Goal: Information Seeking & Learning: Learn about a topic

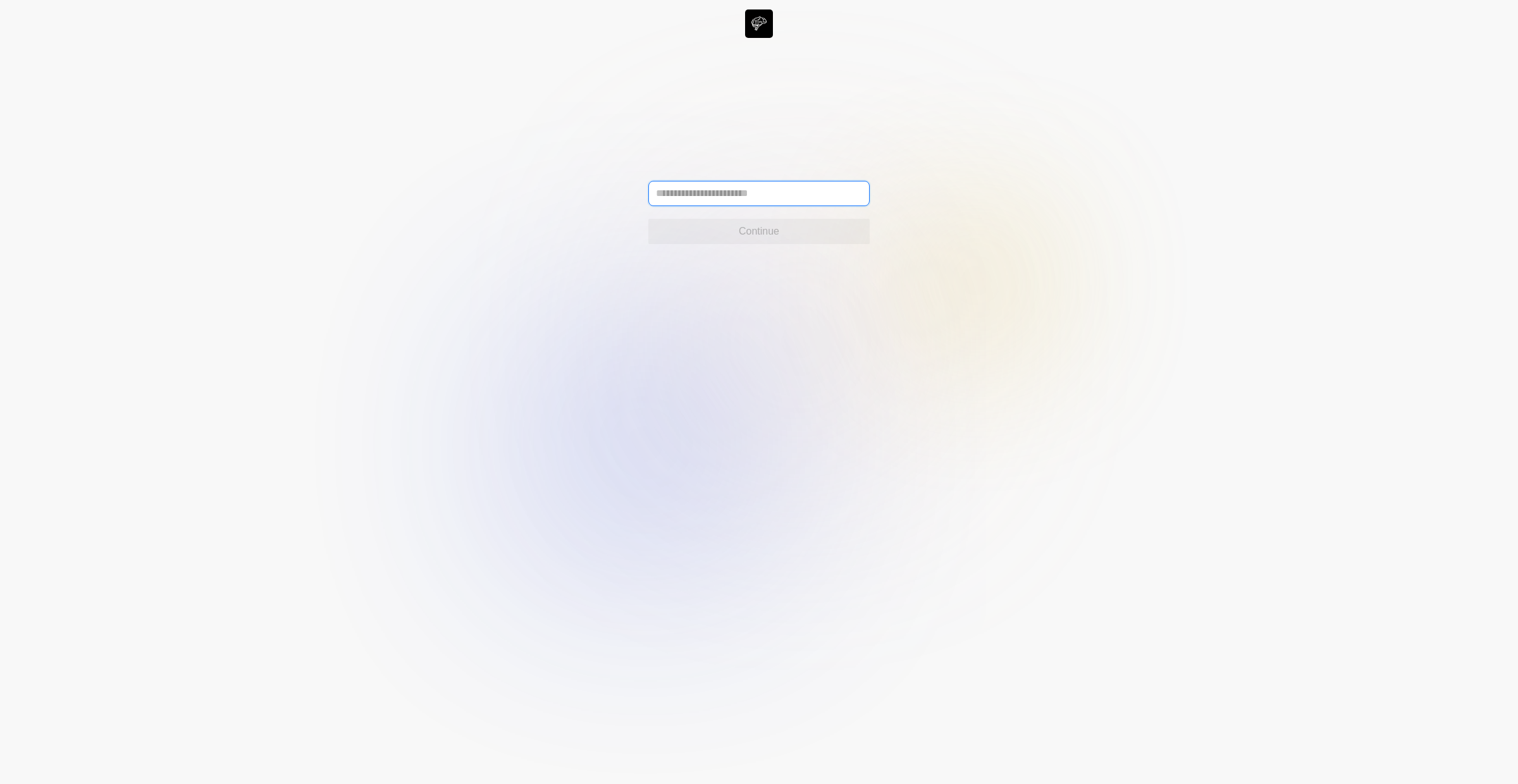
click at [714, 190] on input "text" at bounding box center [759, 193] width 222 height 25
type input "**********"
click at [869, 38] on div "**********" at bounding box center [759, 23] width 1518 height 28
click at [842, 232] on button "Continue" at bounding box center [759, 231] width 222 height 25
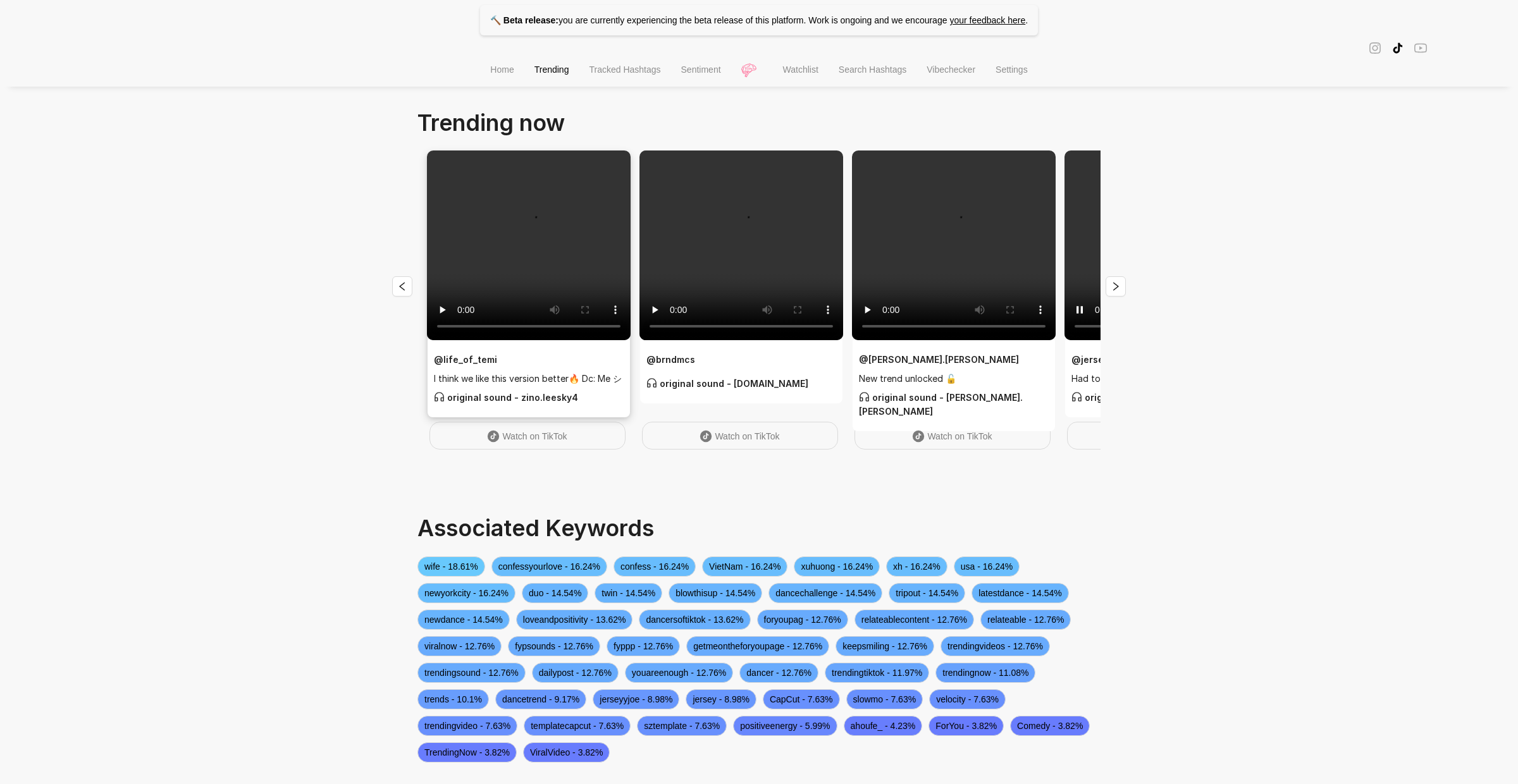
scroll to position [45, 0]
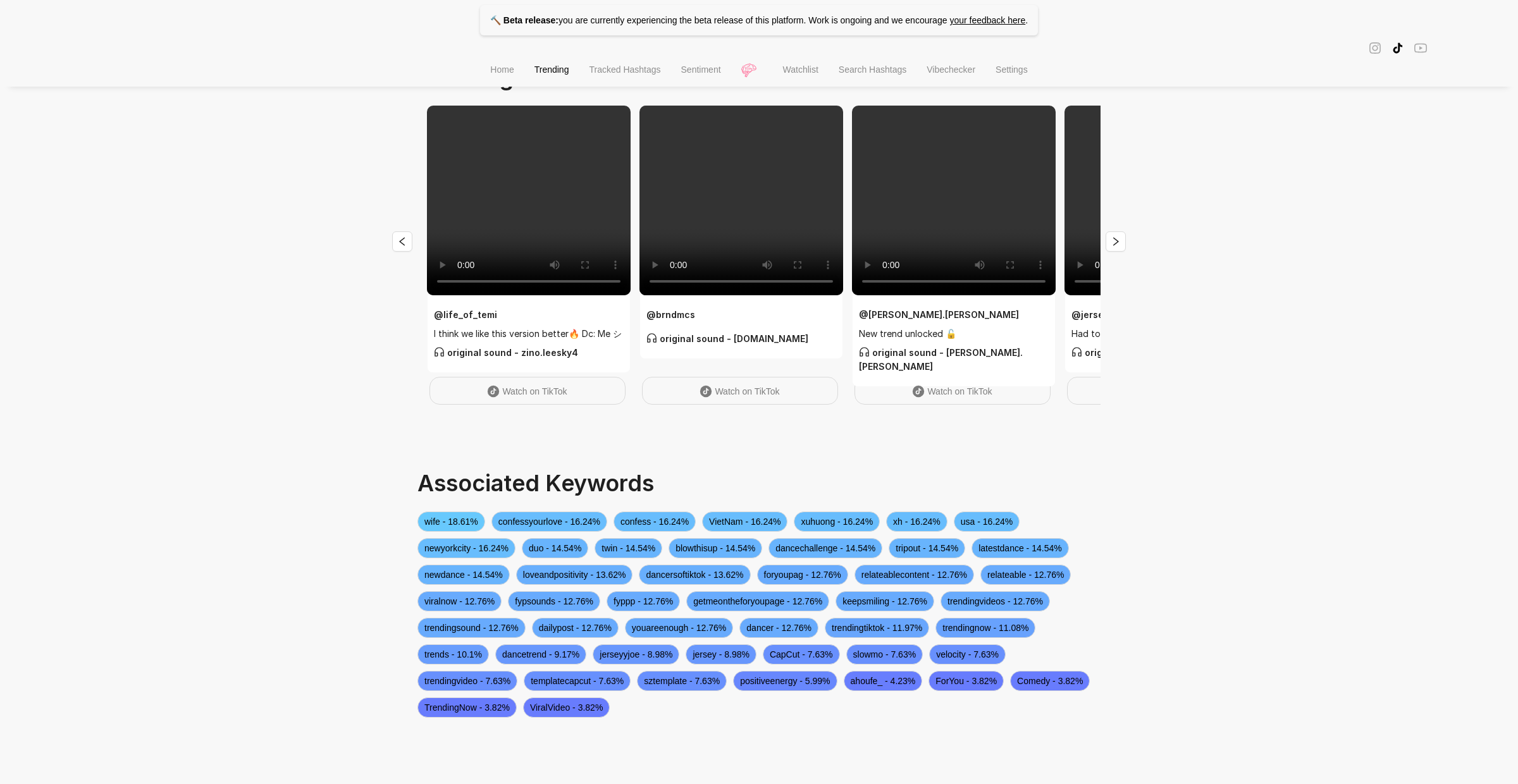
click at [806, 78] on li "Watchlist" at bounding box center [800, 71] width 56 height 32
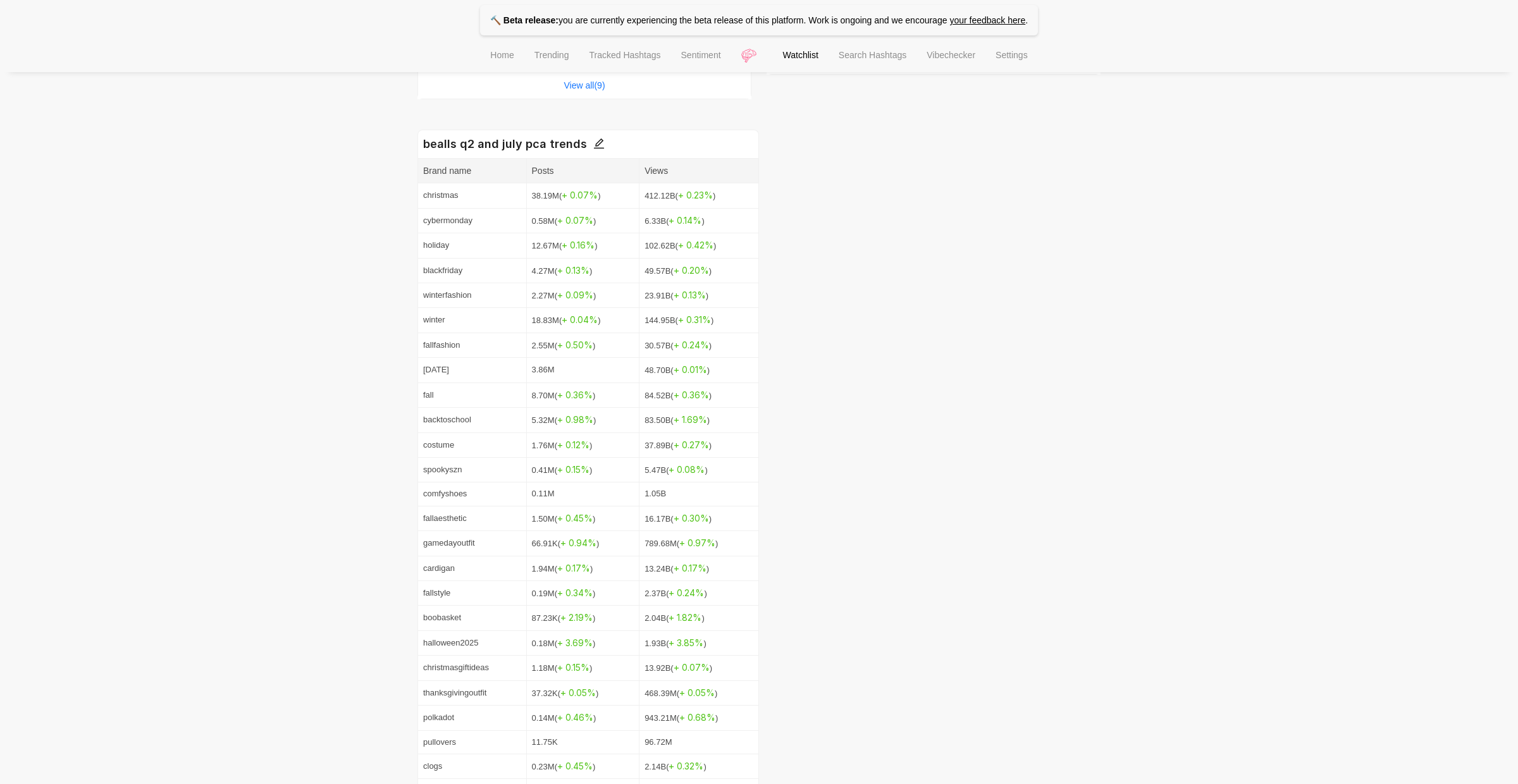
scroll to position [567, 0]
click at [581, 194] on span "+ 0.07 %" at bounding box center [579, 196] width 36 height 11
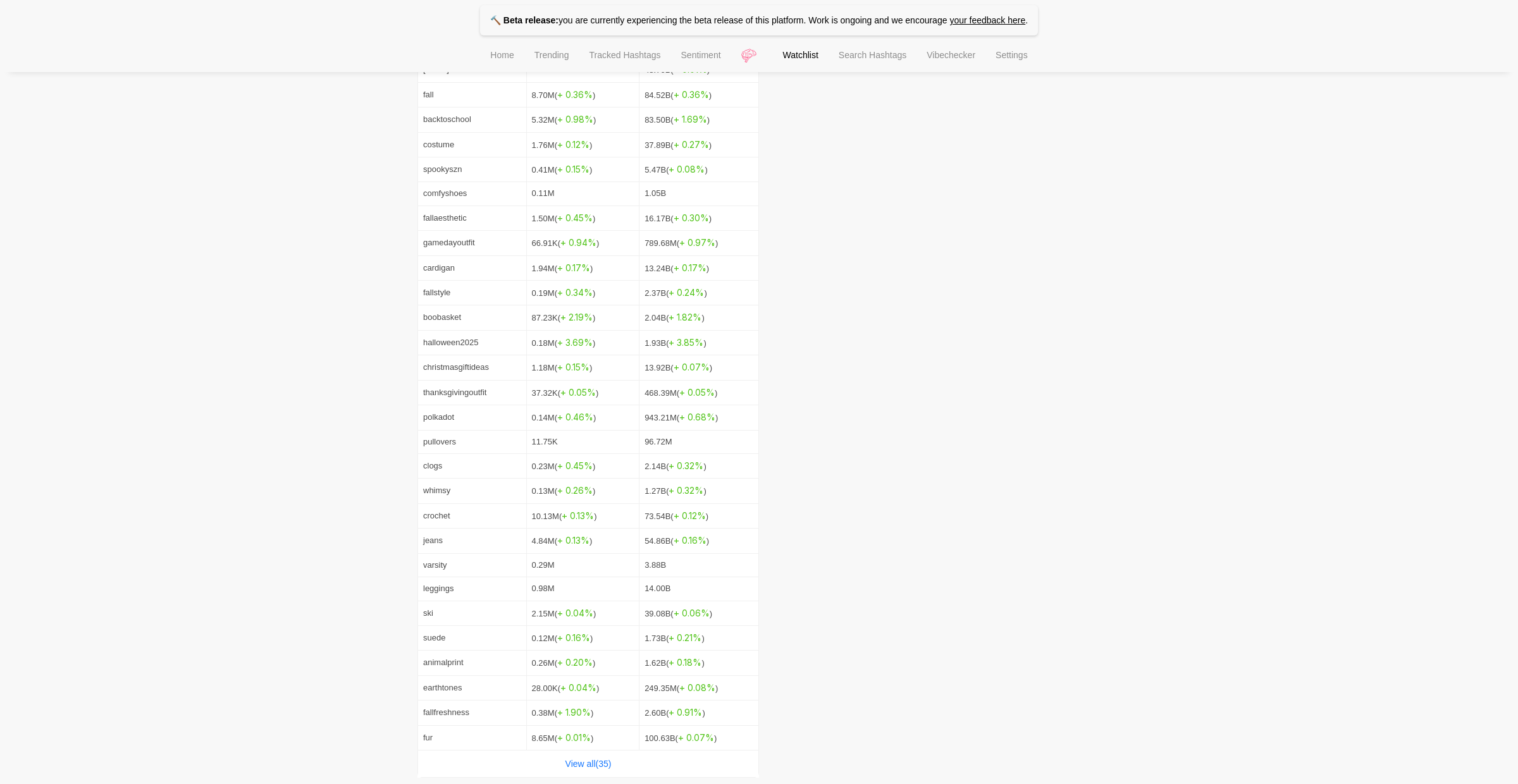
scroll to position [873, 0]
click at [619, 758] on div "View all( 35 )" at bounding box center [588, 758] width 340 height 27
click at [595, 754] on link "View all( 35 )" at bounding box center [588, 758] width 46 height 10
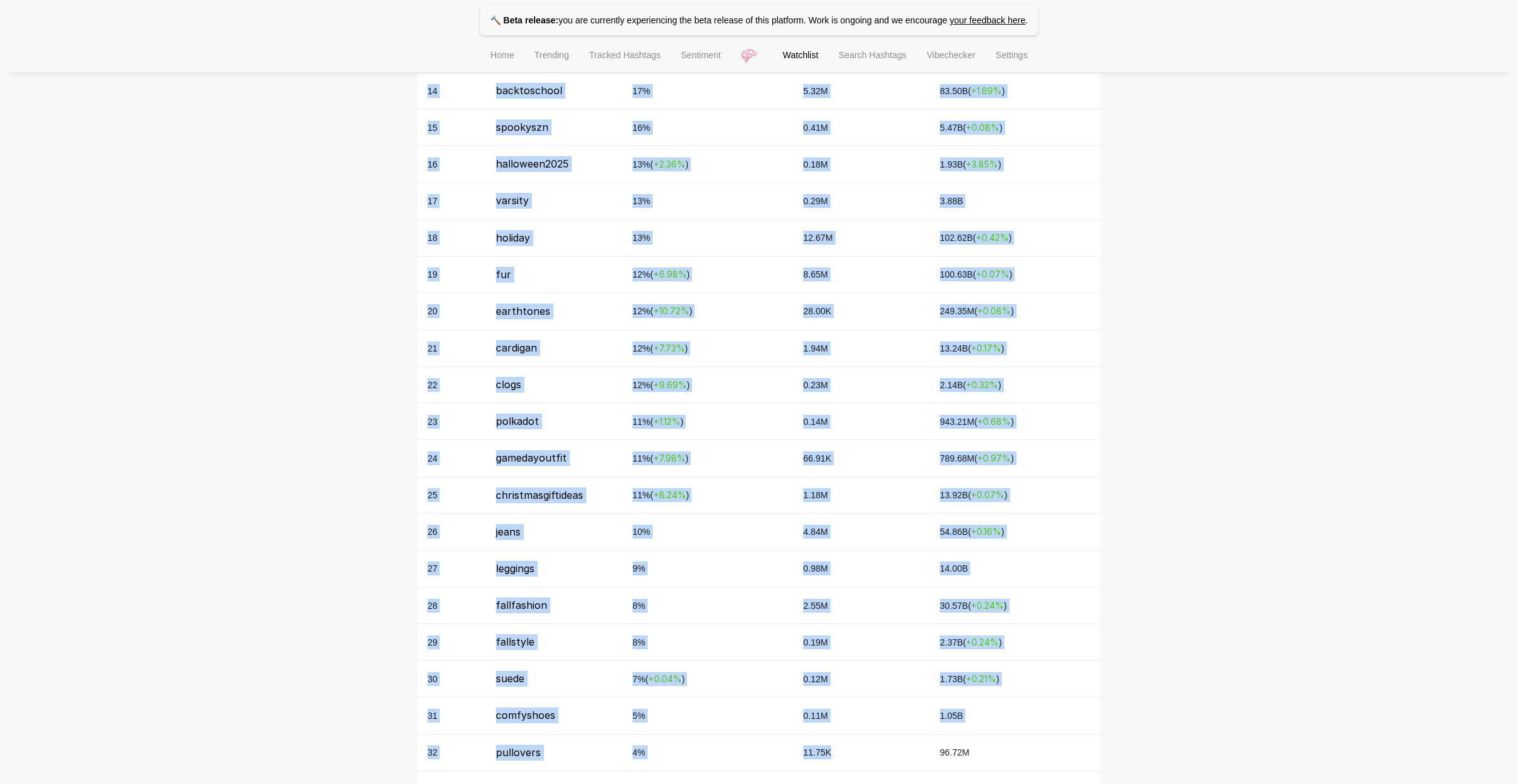
scroll to position [1489, 0]
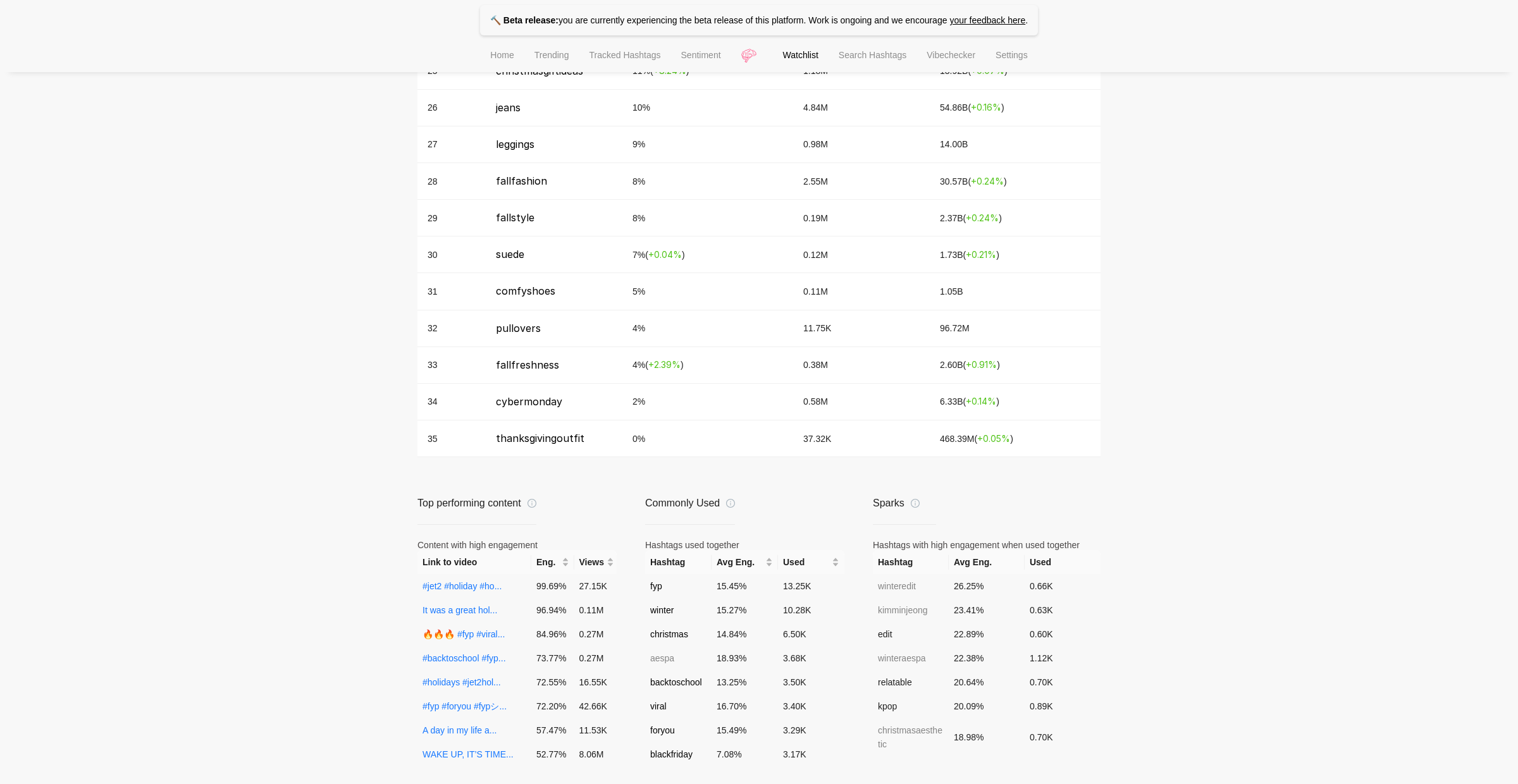
drag, startPoint x: 488, startPoint y: 249, endPoint x: 1014, endPoint y: 456, distance: 565.3
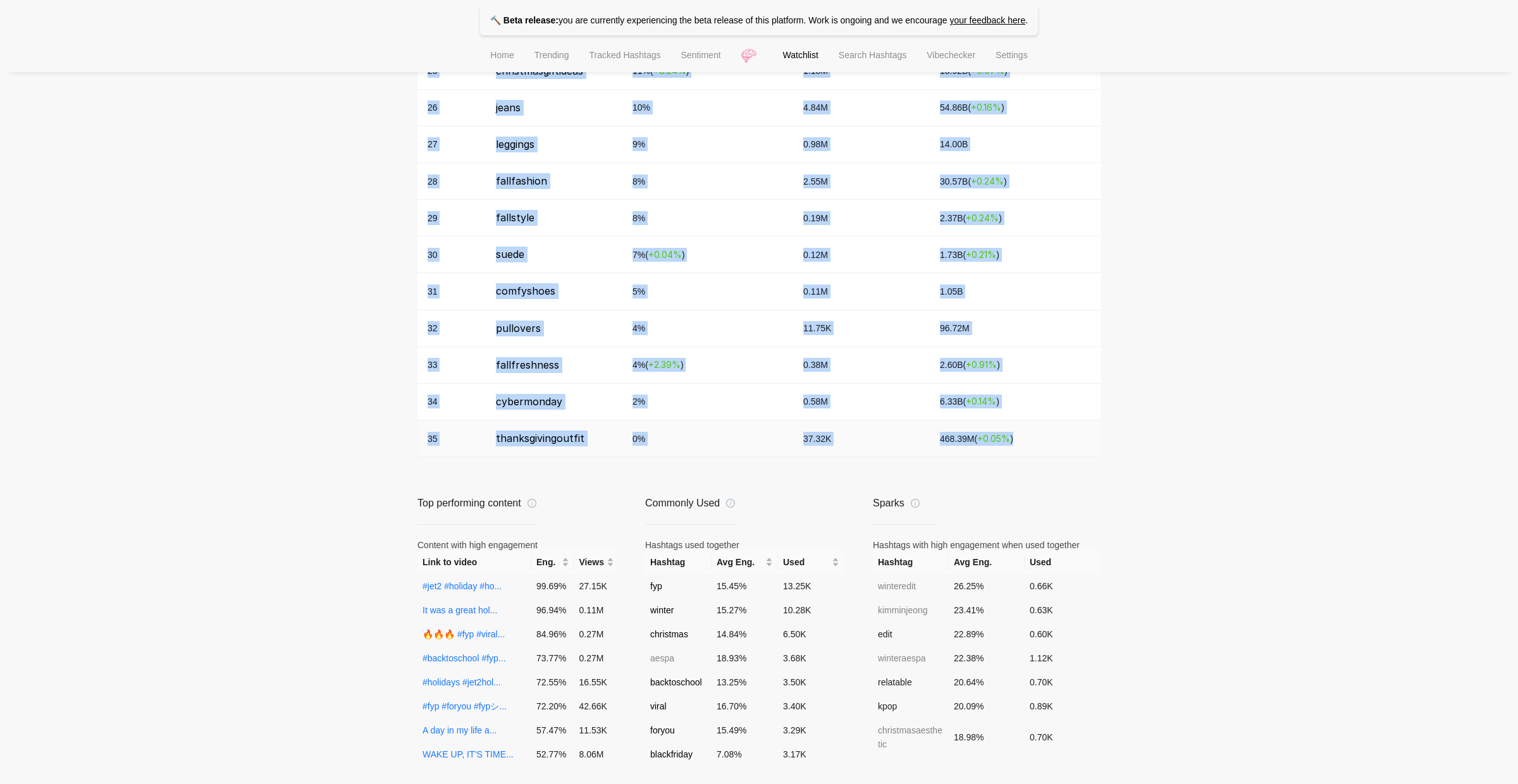
copy tbody "whimsy 31 % ( + 7.71 % ) 0.13M 1.27B ( + 0.32 % ) 2 thanksgiving 30 % 3.86M 48.…"
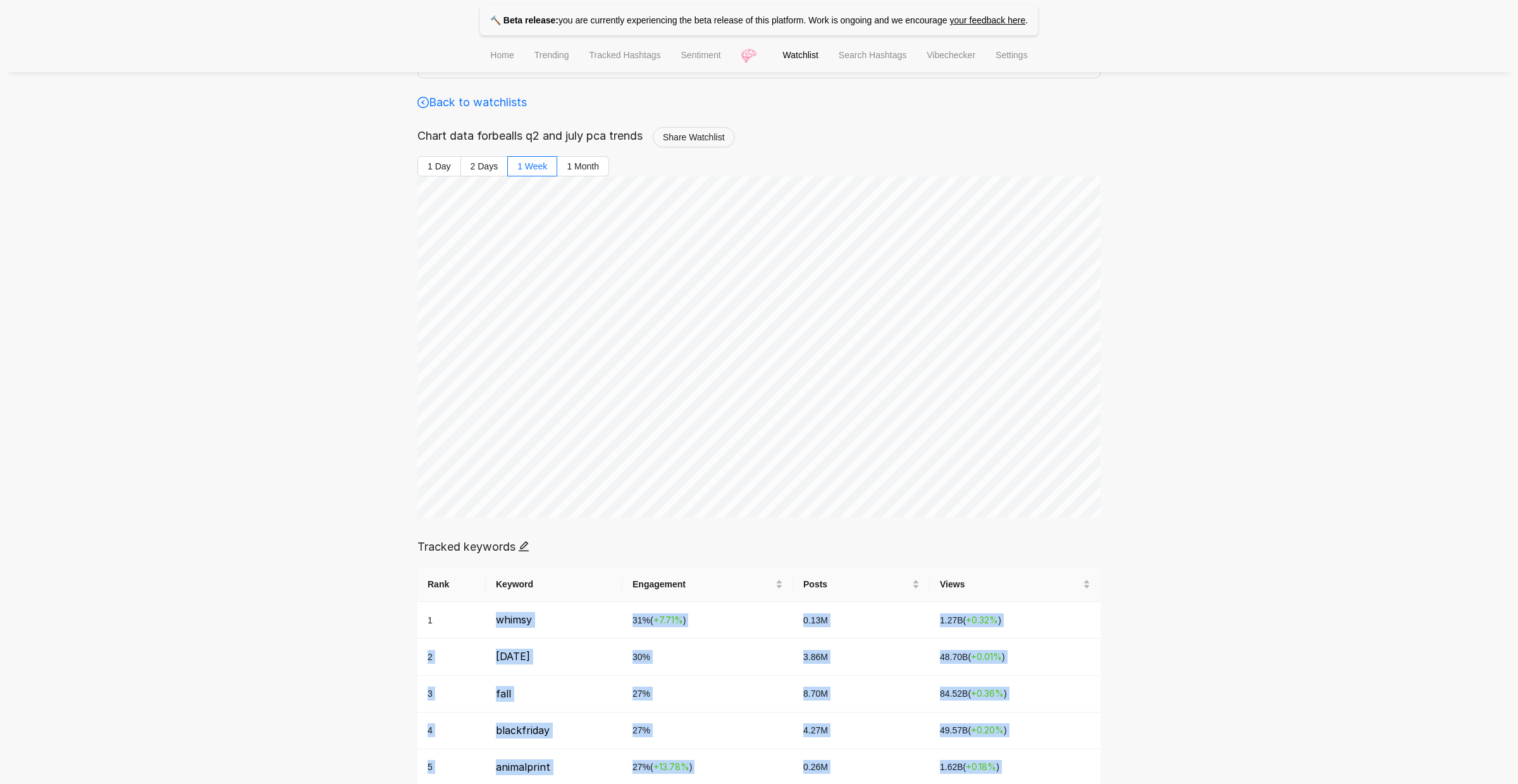
scroll to position [0, 0]
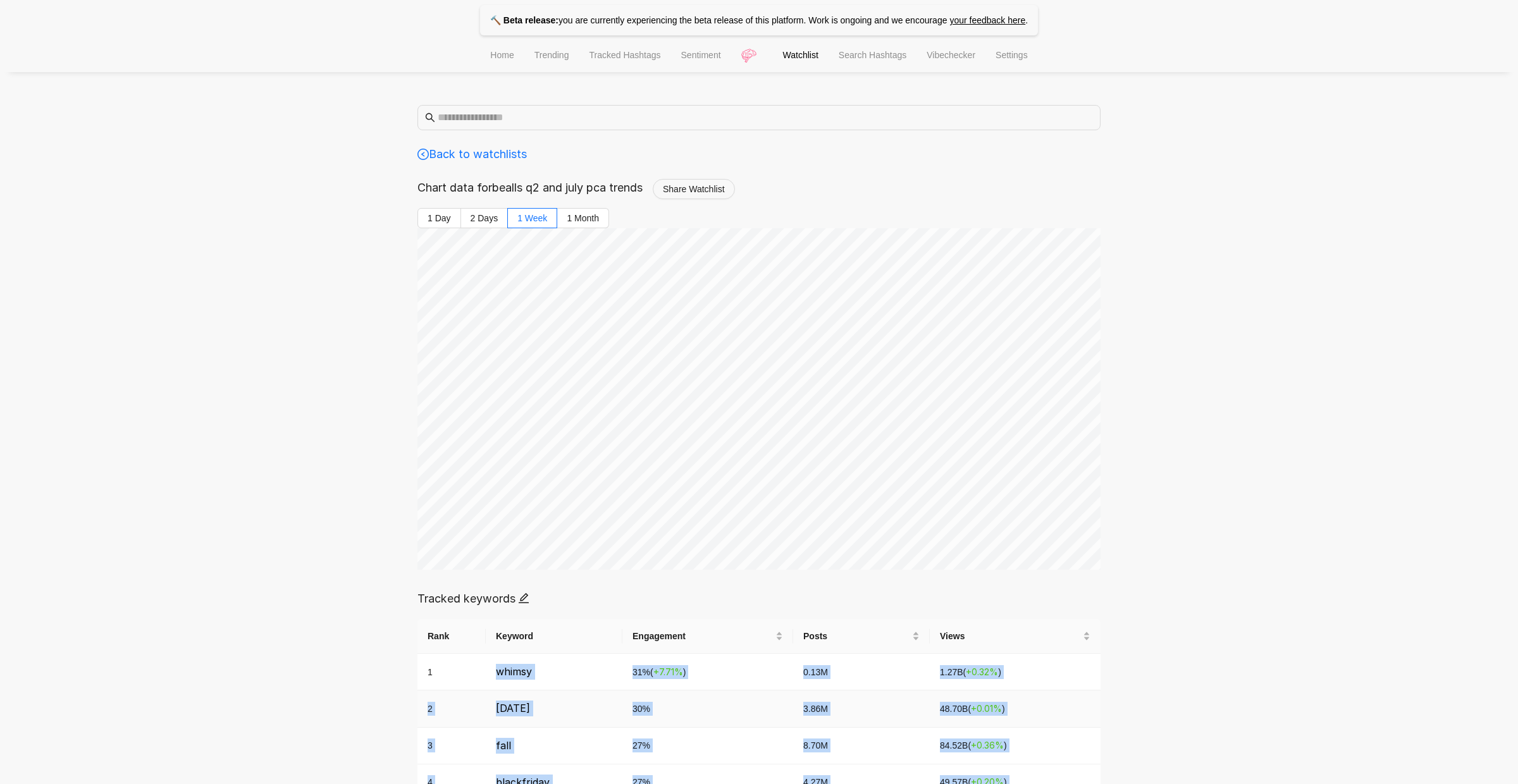
click at [860, 716] on td "3.86M" at bounding box center [861, 708] width 137 height 36
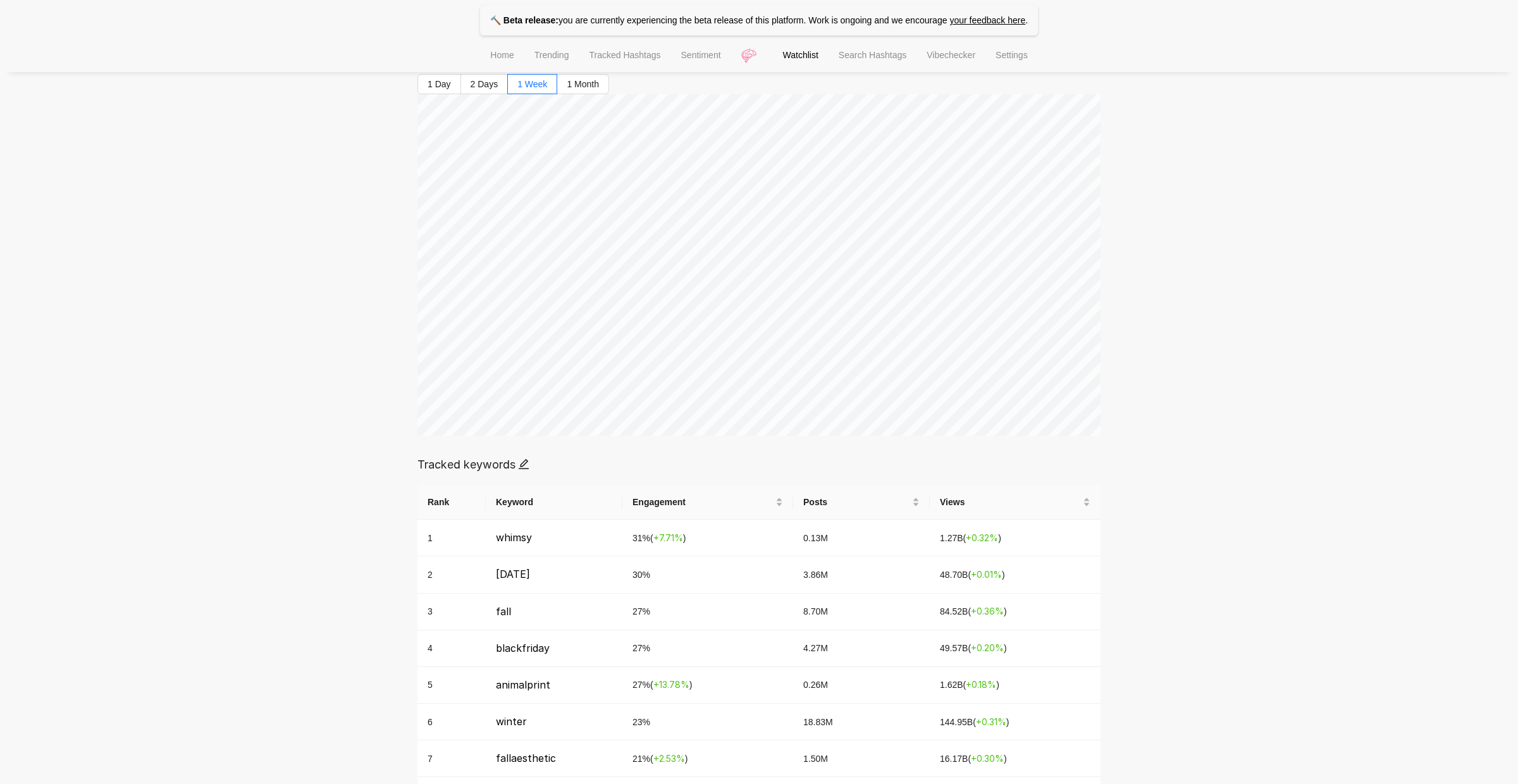
scroll to position [74, 0]
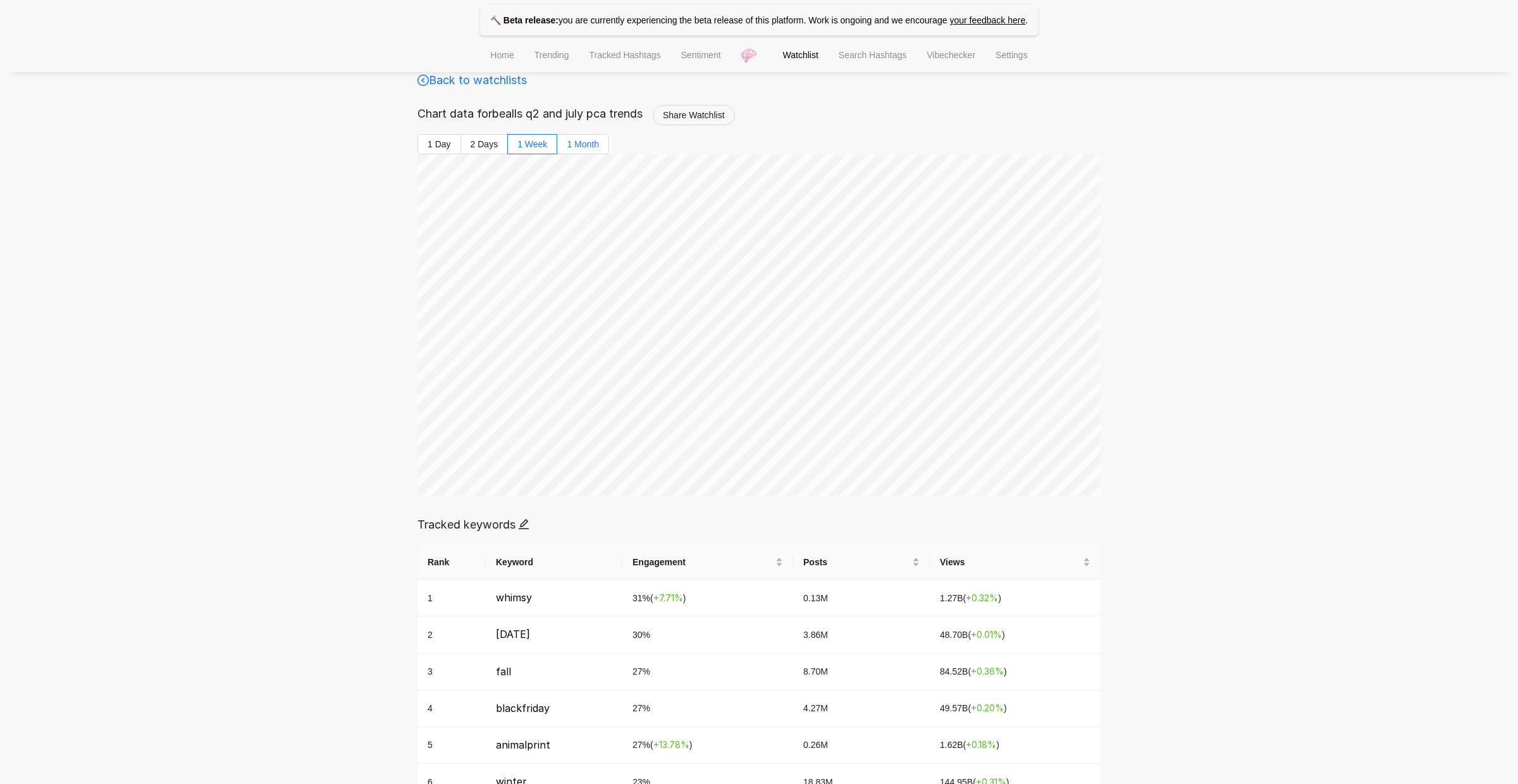
click at [600, 145] on label "1 Month" at bounding box center [583, 144] width 52 height 20
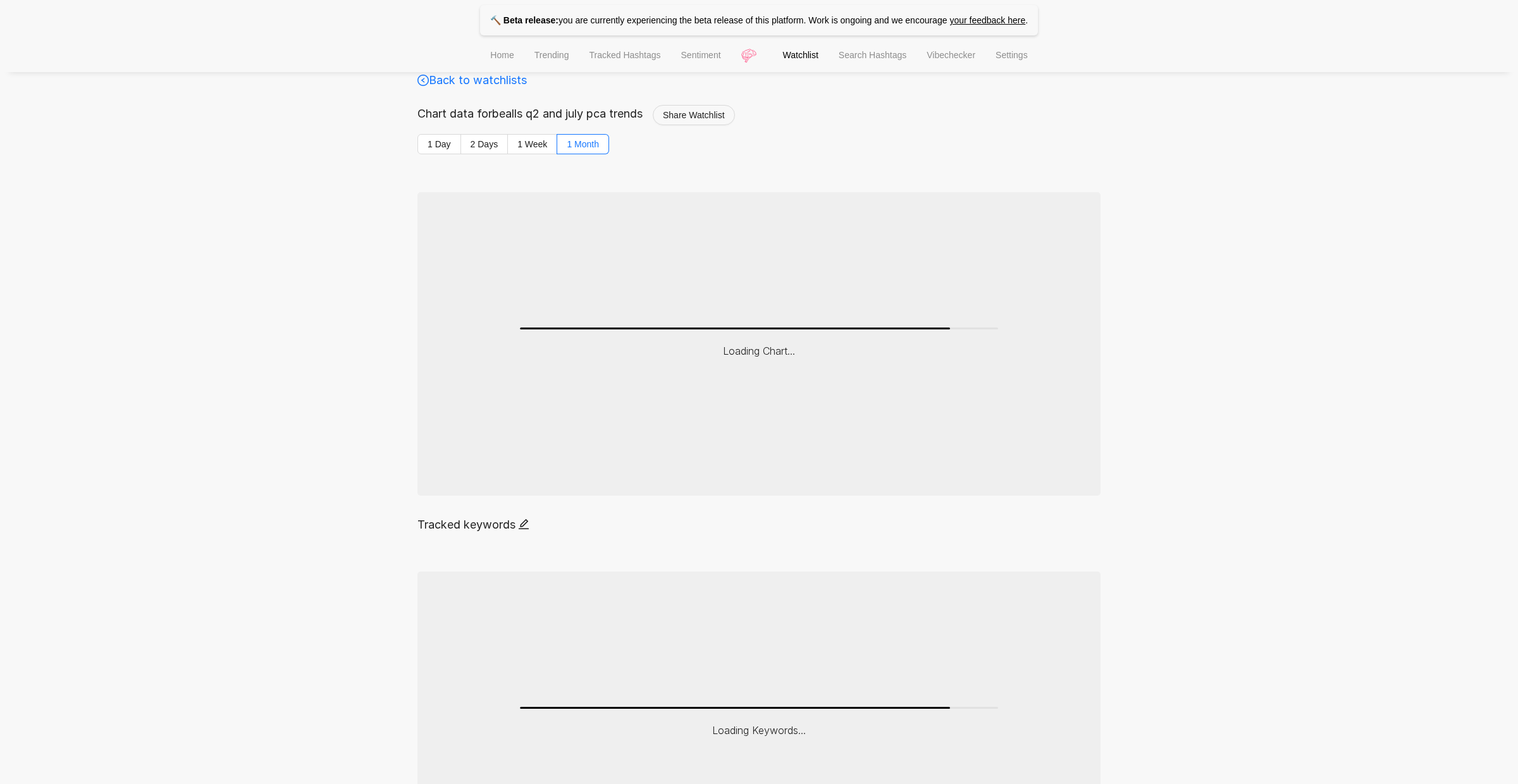
scroll to position [567, 0]
